Goal: Information Seeking & Learning: Learn about a topic

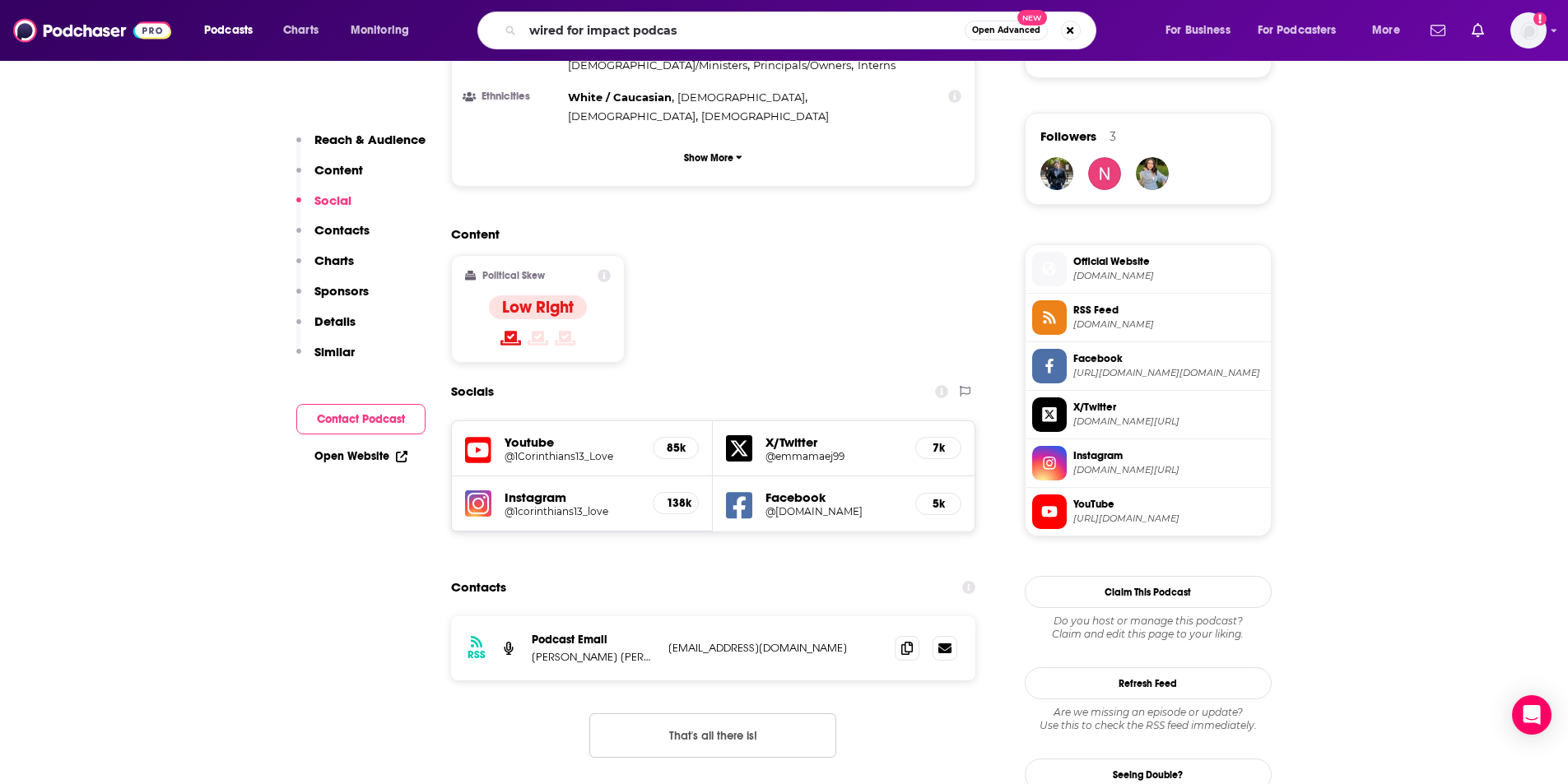
type input "wired for impact podcast"
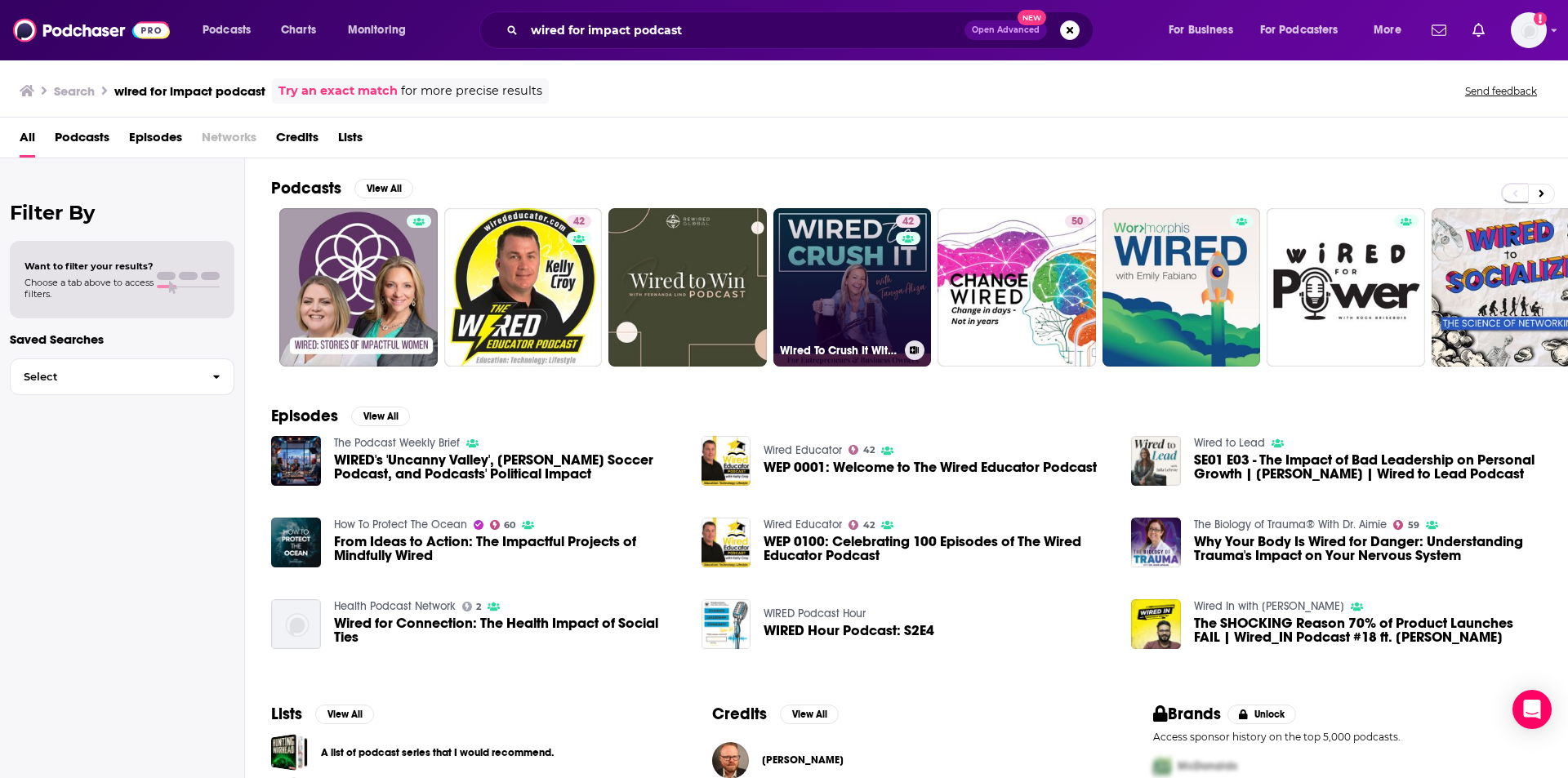
click at [847, 319] on link "42 Wired To Crush It With [PERSON_NAME] [PERSON_NAME]" at bounding box center [853, 287] width 159 height 159
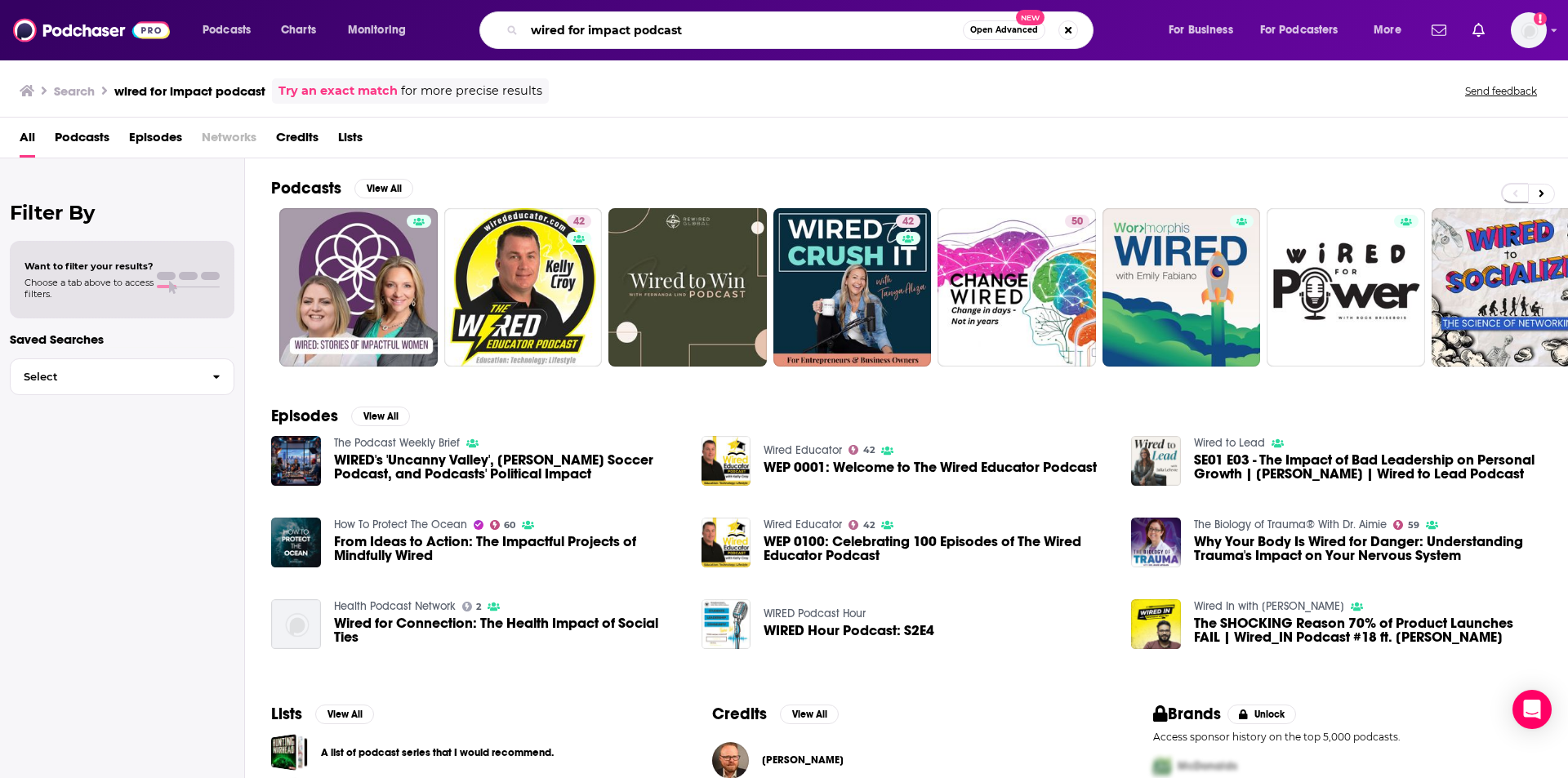
click at [705, 30] on input "wired for impact podcast" at bounding box center [743, 30] width 439 height 26
drag, startPoint x: 720, startPoint y: 45, endPoint x: 715, endPoint y: 38, distance: 8.6
click at [720, 44] on div "wired for impact podcast Open Advanced New" at bounding box center [787, 30] width 614 height 38
click at [709, 27] on input "wired for impact podcast" at bounding box center [743, 30] width 439 height 26
type input "wired for impact podcast [PERSON_NAME]"
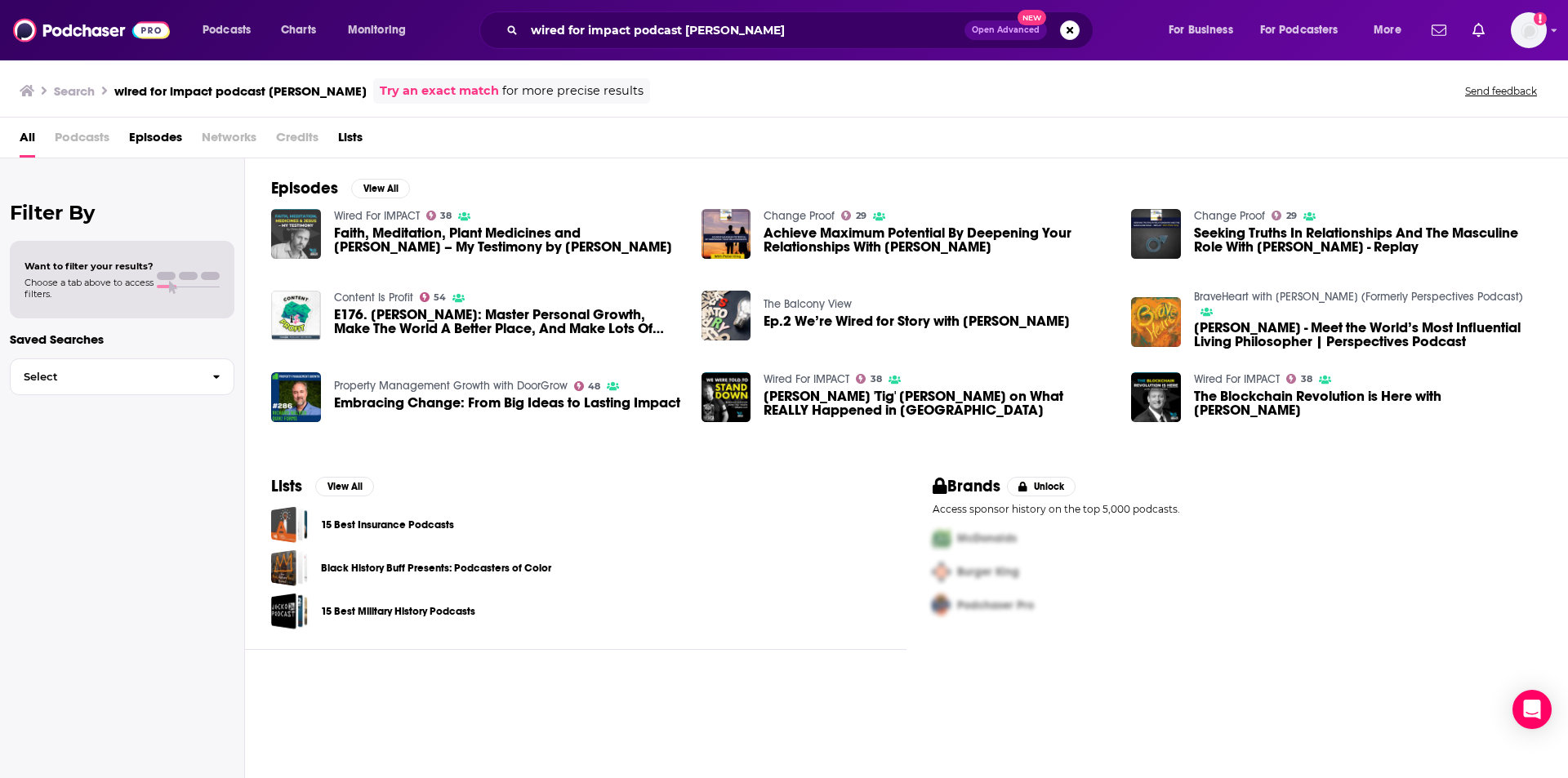
click at [303, 234] on img "Faith, Meditation, Plant Medicines and Jesus – My Testimony by Peter King" at bounding box center [296, 234] width 50 height 50
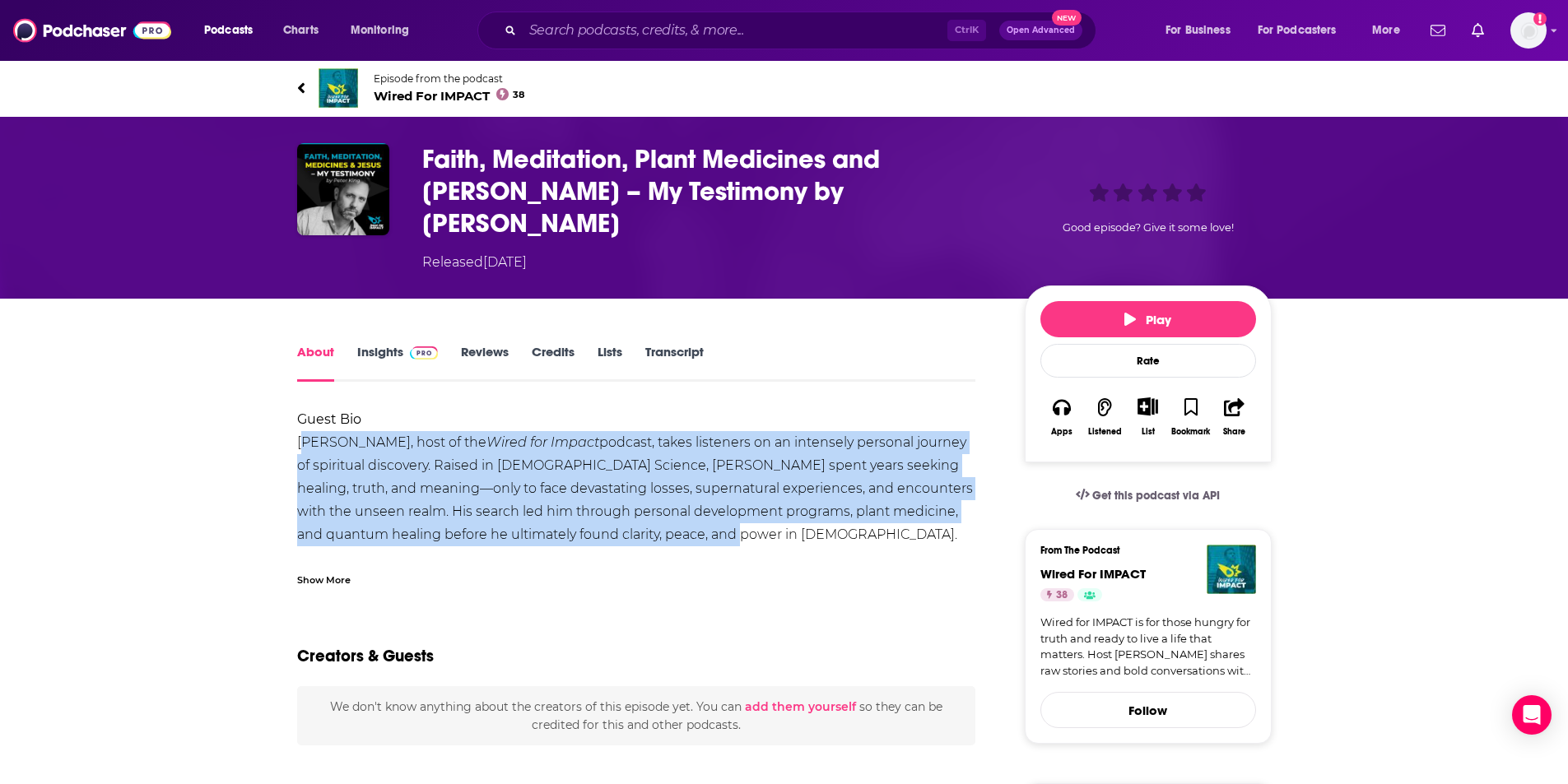
drag, startPoint x: 303, startPoint y: 411, endPoint x: 664, endPoint y: 512, distance: 374.9
copy div "eter King, host of the Wired for Impact podcast, takes listeners on an intensel…"
click at [381, 344] on link "Insights" at bounding box center [397, 363] width 82 height 38
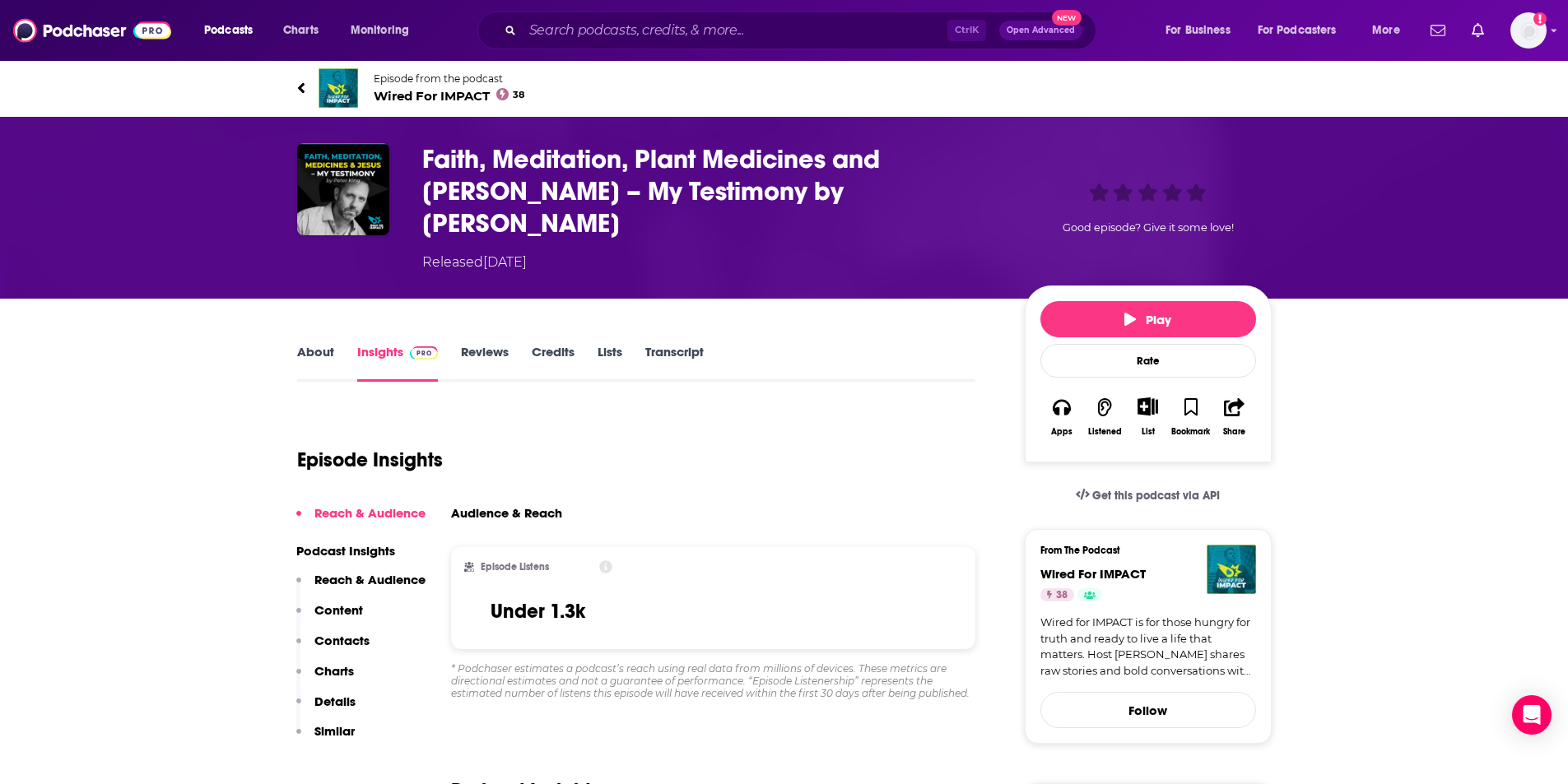
click at [381, 344] on link "Insights" at bounding box center [397, 363] width 82 height 38
click at [462, 344] on link "Reviews" at bounding box center [484, 363] width 48 height 38
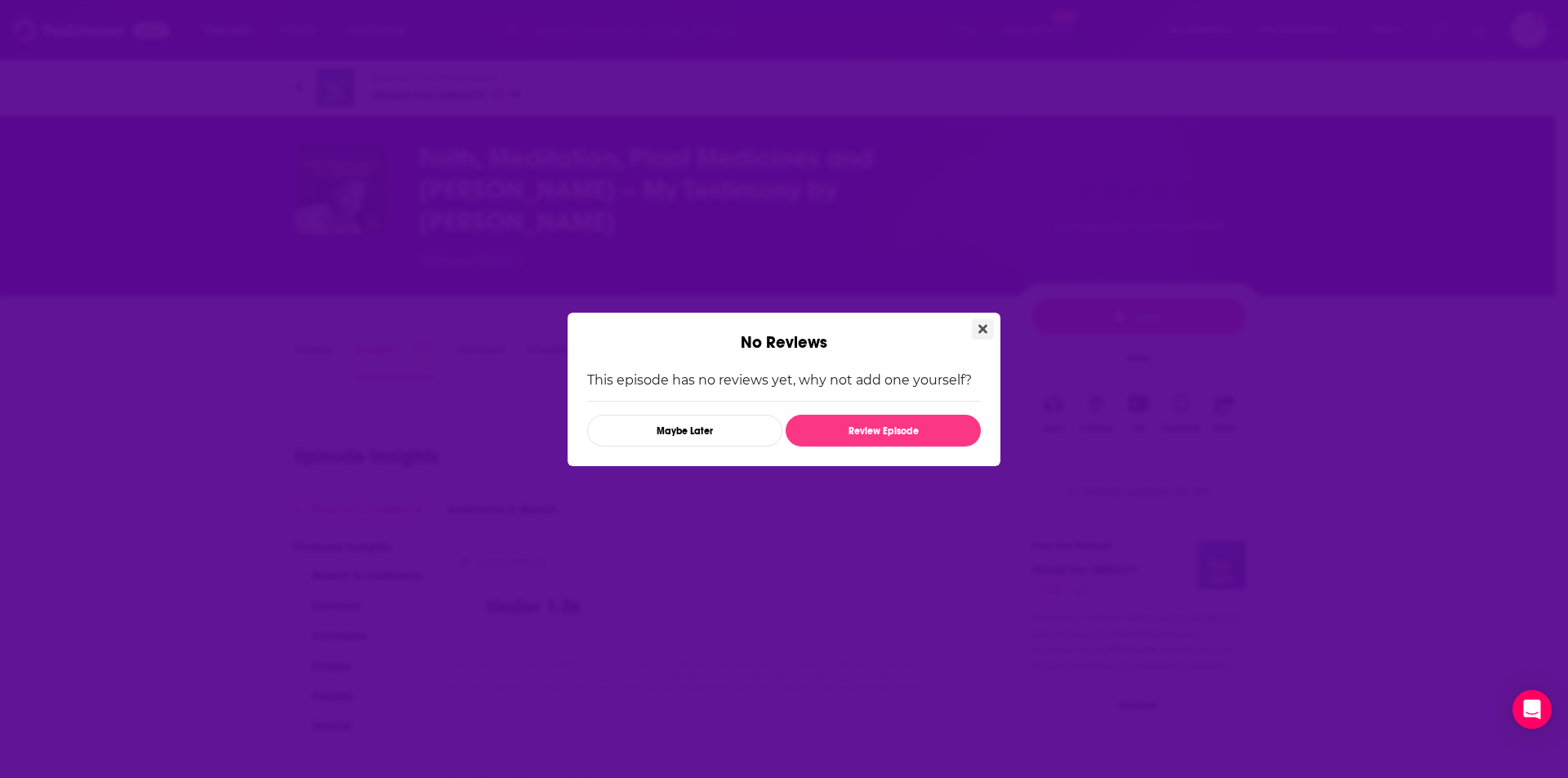
click at [982, 327] on icon "Close" at bounding box center [983, 328] width 9 height 9
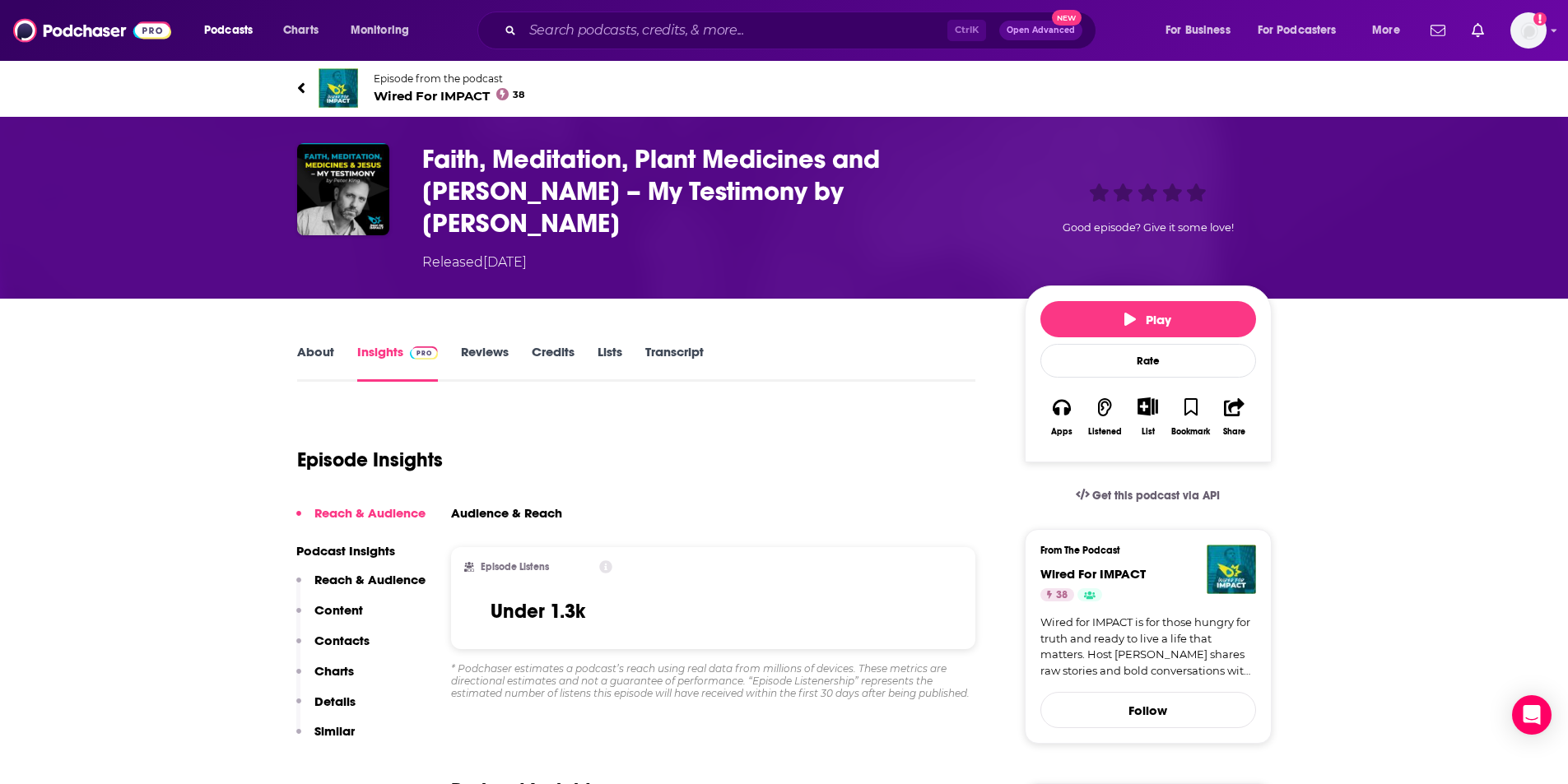
click at [306, 344] on link "About" at bounding box center [316, 363] width 37 height 38
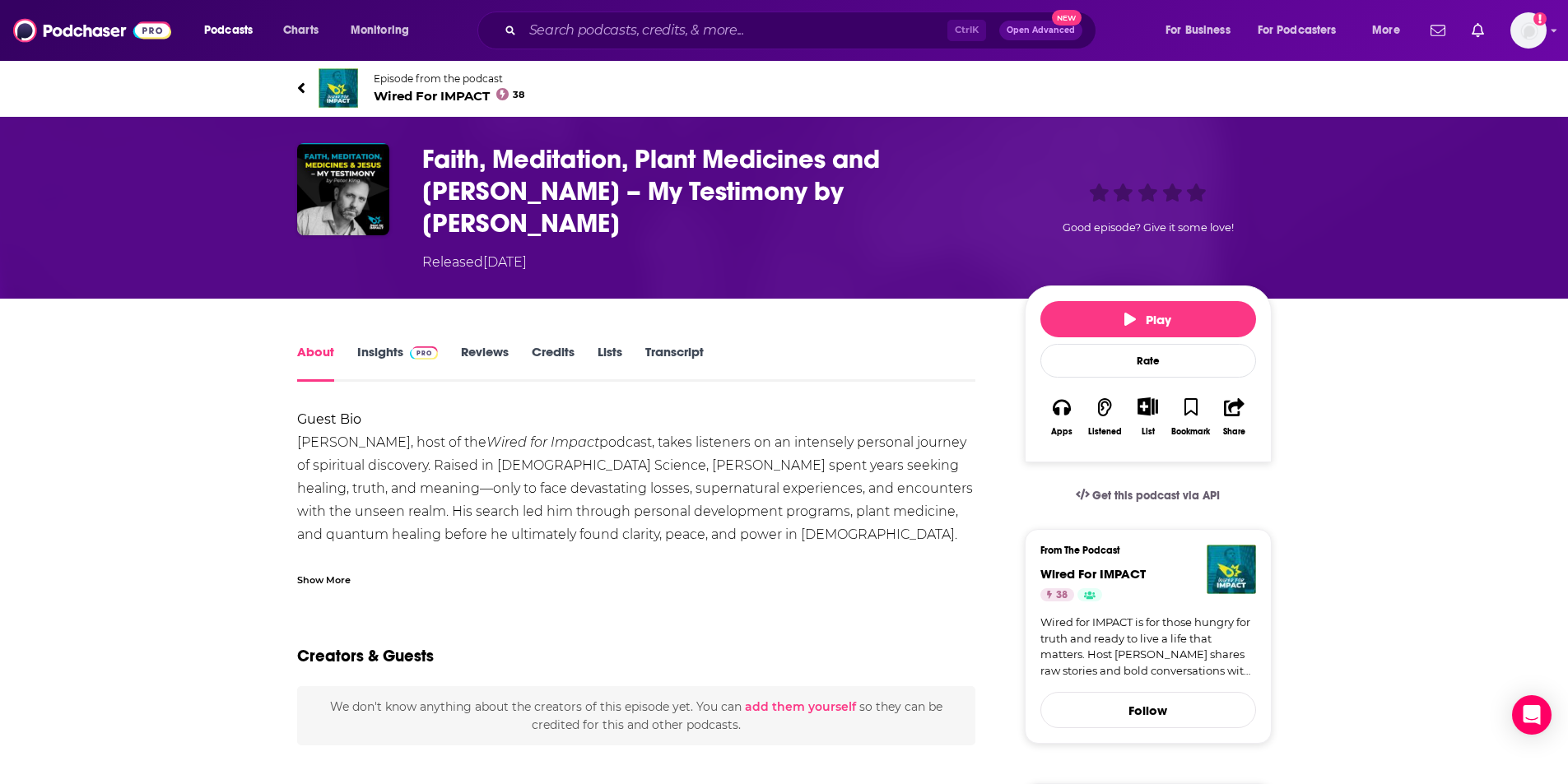
click at [400, 344] on link "Insights" at bounding box center [397, 363] width 82 height 38
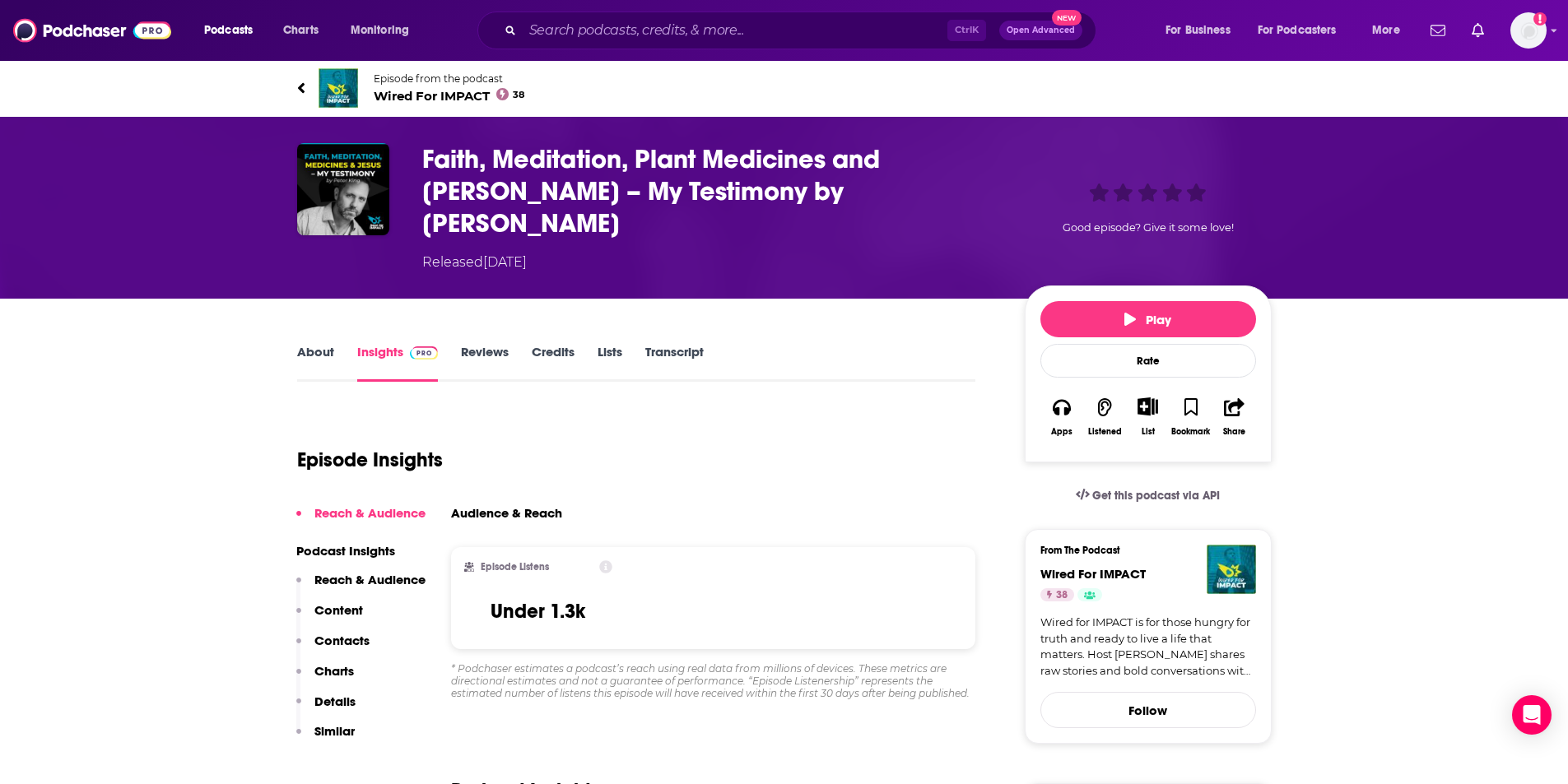
click at [432, 95] on span "Wired For IMPACT 38" at bounding box center [450, 96] width 152 height 16
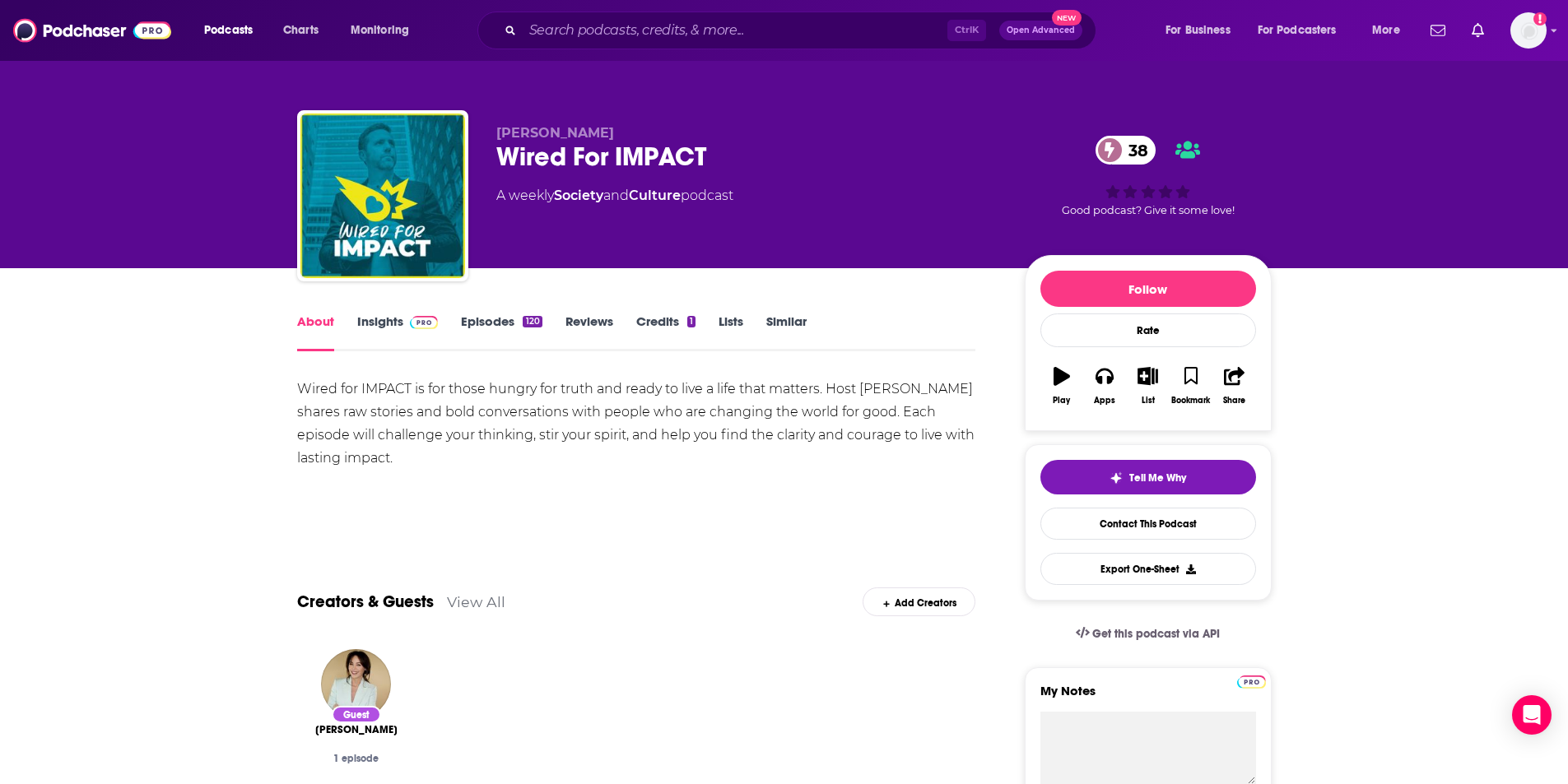
click at [573, 239] on div "[PERSON_NAME] Wired For IMPACT 38 A weekly Society and Culture podcast" at bounding box center [747, 191] width 502 height 131
click at [380, 324] on link "Insights" at bounding box center [397, 332] width 82 height 38
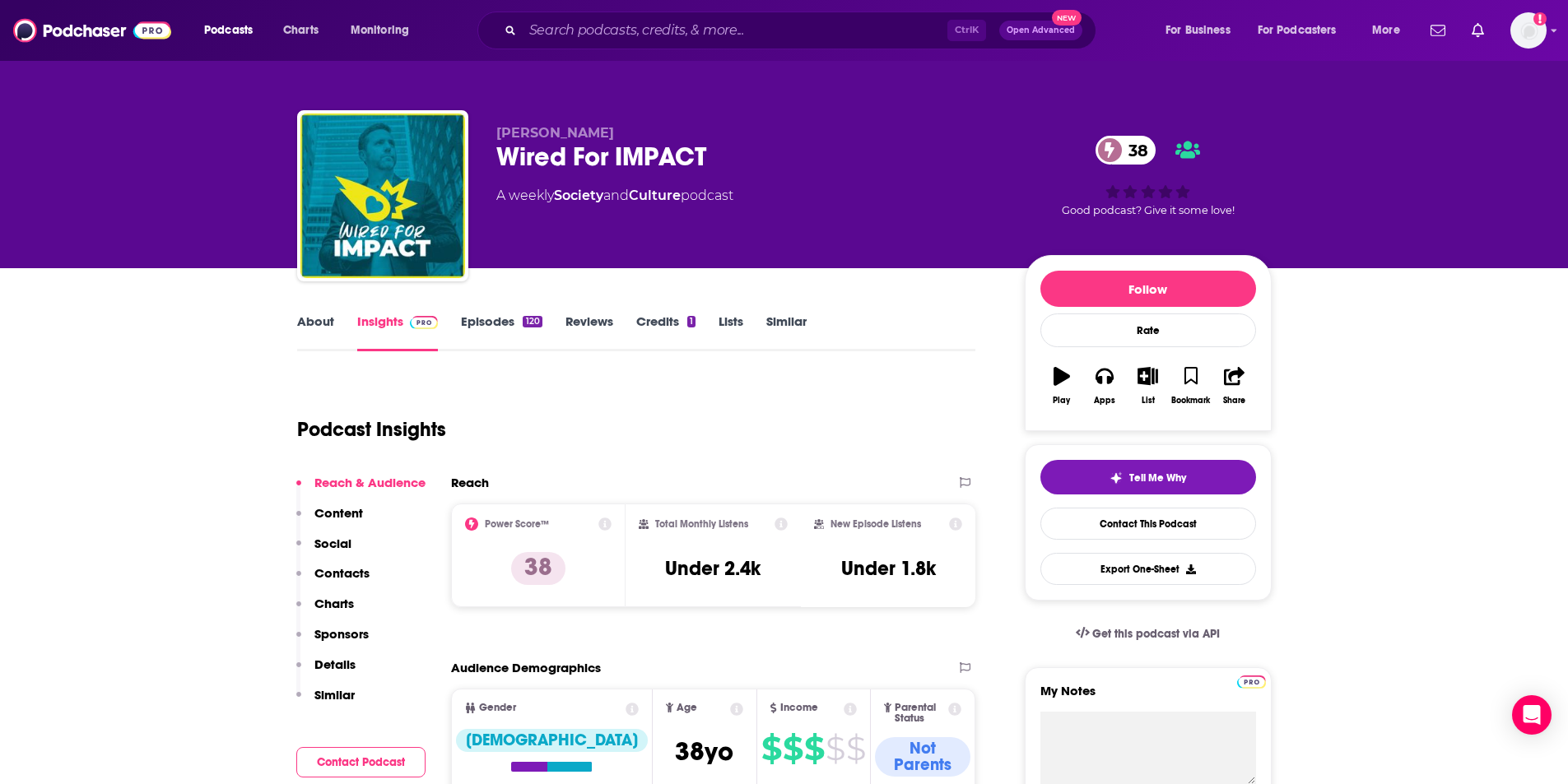
click at [315, 323] on link "About" at bounding box center [316, 332] width 37 height 38
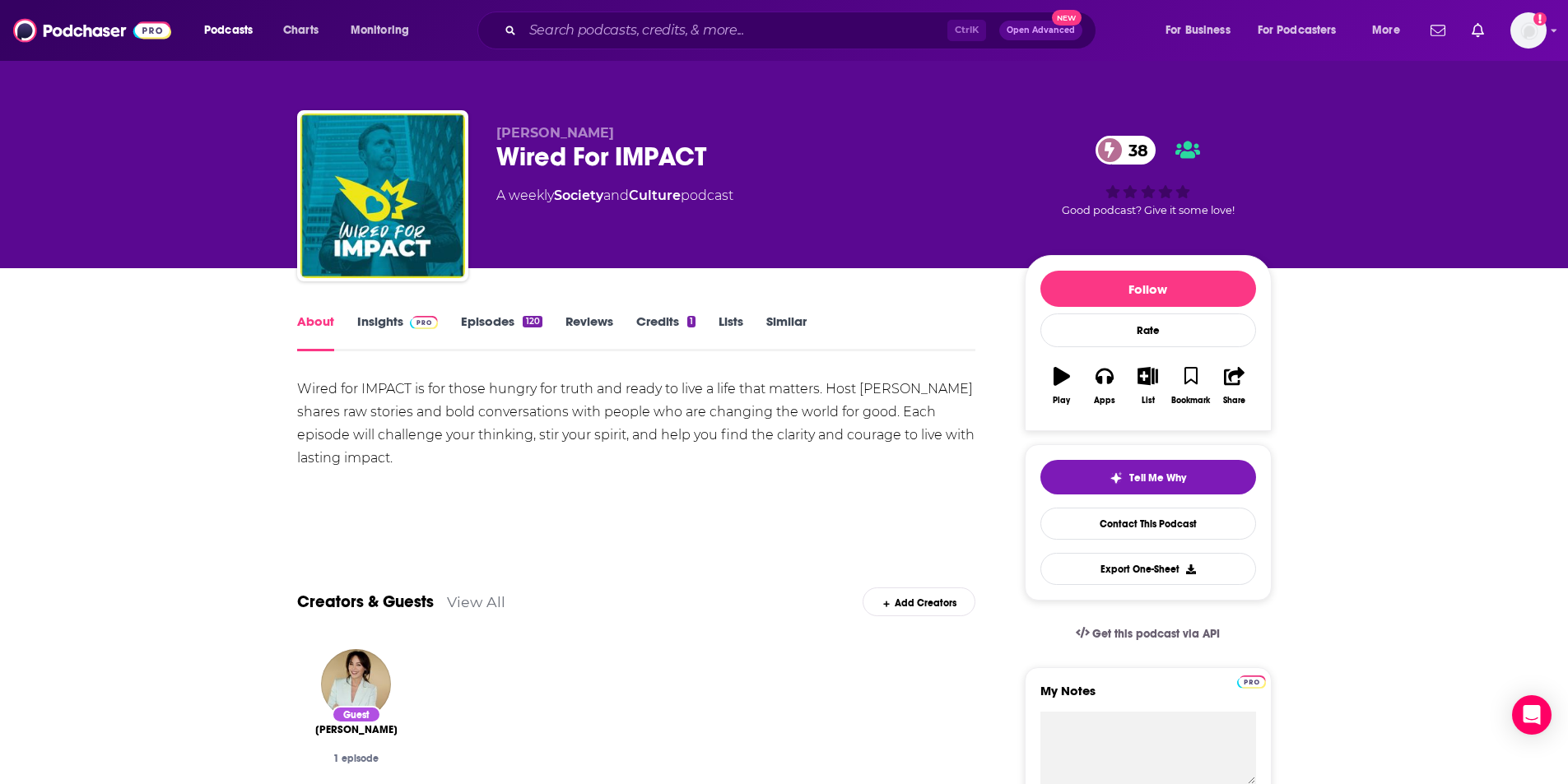
click at [380, 315] on link "Insights" at bounding box center [397, 332] width 82 height 38
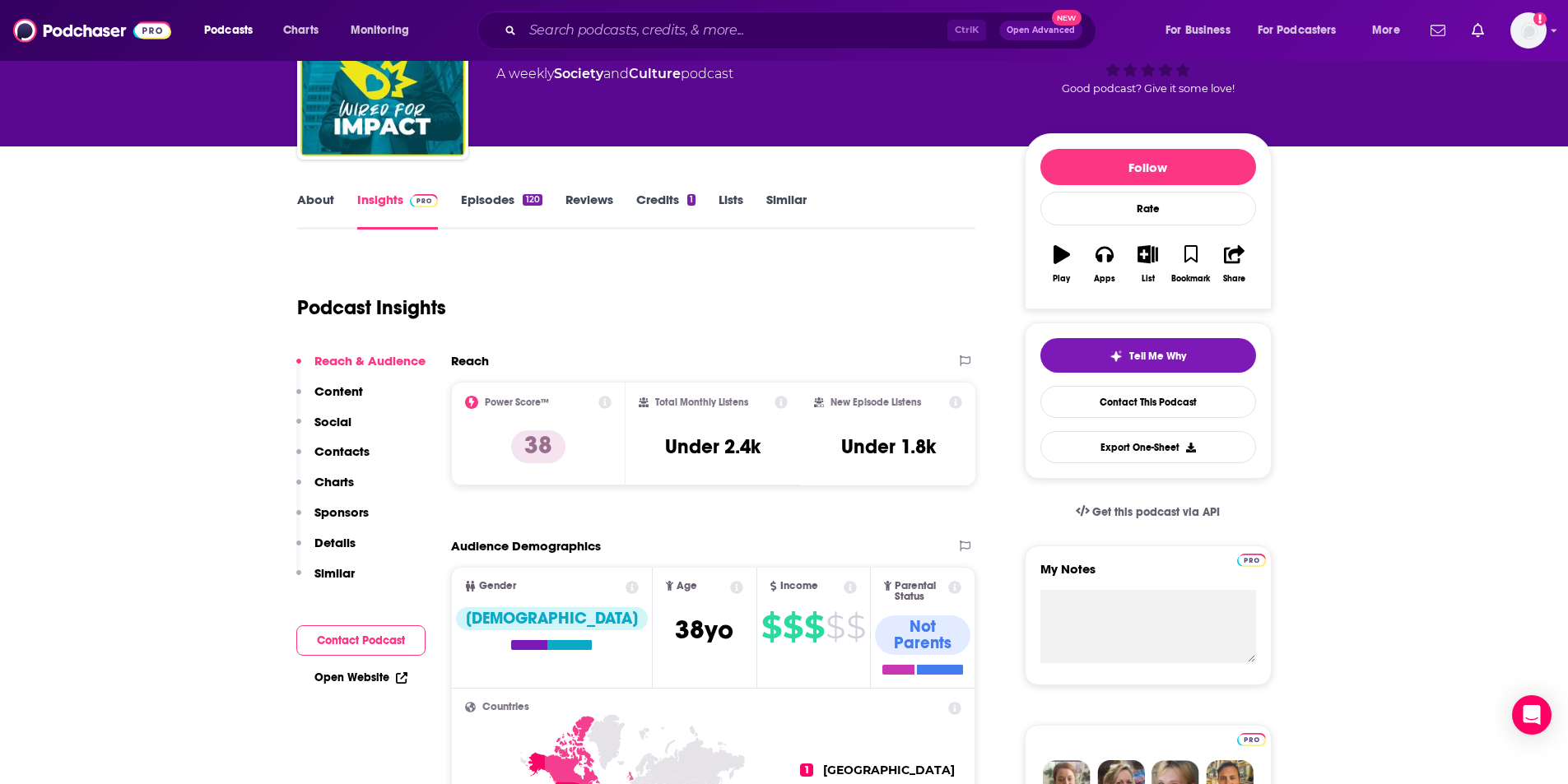
scroll to position [83, 0]
